Goal: Task Accomplishment & Management: Manage account settings

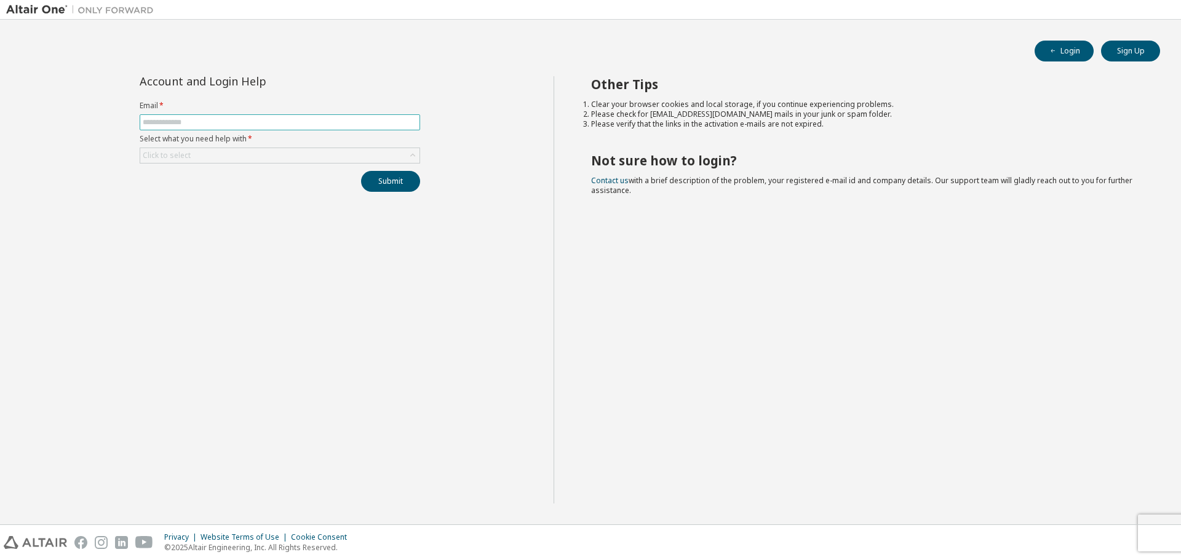
click at [247, 117] on input "text" at bounding box center [280, 122] width 274 height 10
type input "**********"
click at [299, 162] on div "Click to select" at bounding box center [279, 155] width 279 height 15
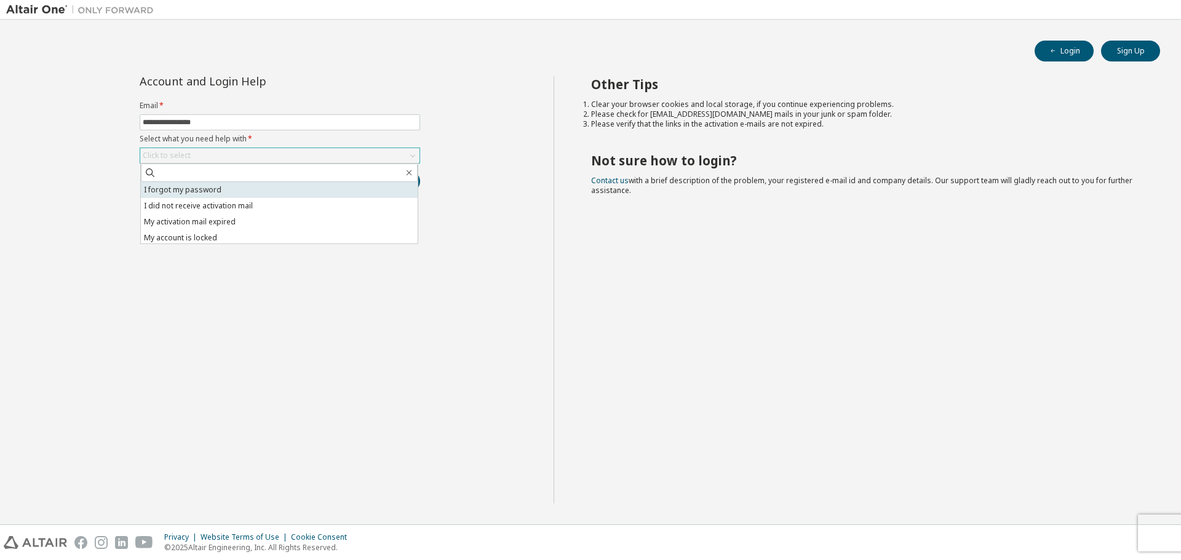
click at [237, 192] on li "I forgot my password" at bounding box center [279, 190] width 277 height 16
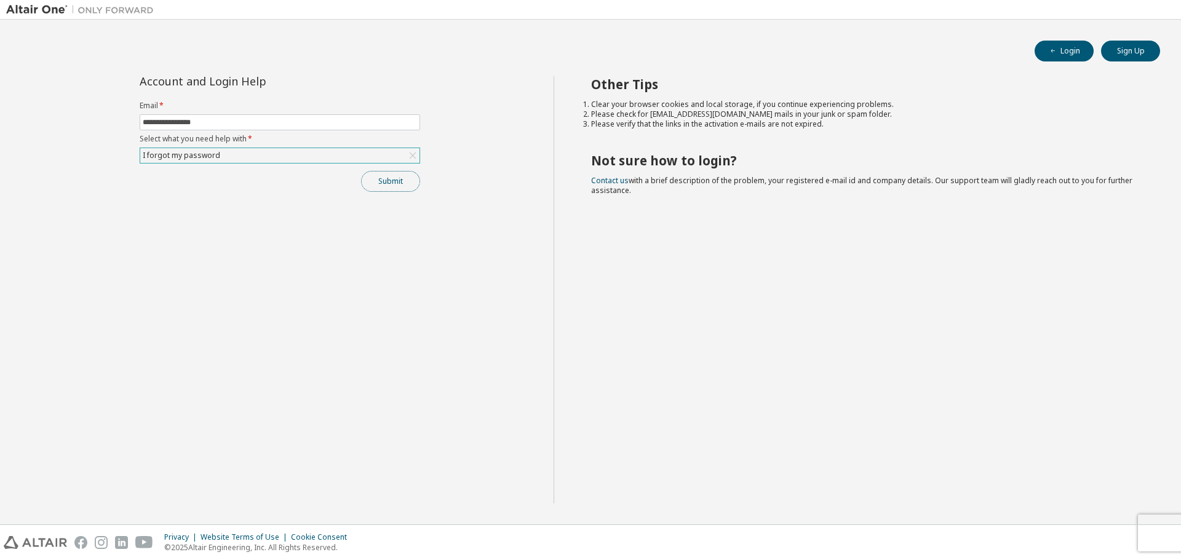
click at [384, 180] on button "Submit" at bounding box center [390, 181] width 59 height 21
click at [393, 179] on button "Submit" at bounding box center [390, 181] width 59 height 21
